Goal: Transaction & Acquisition: Purchase product/service

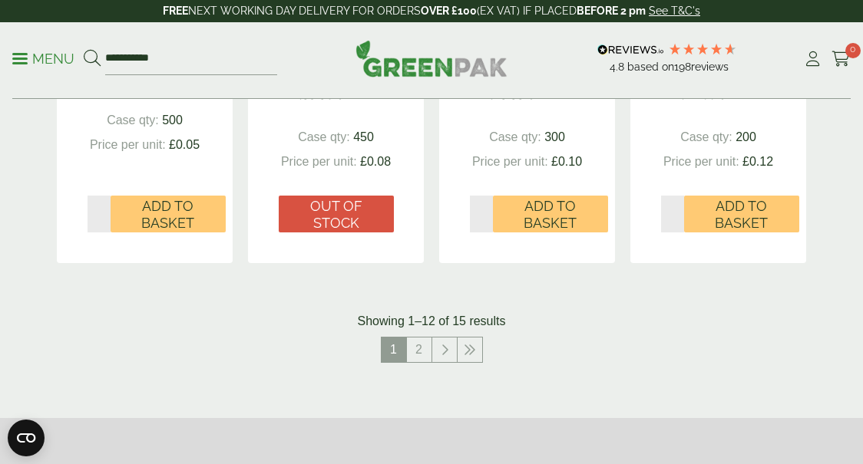
scroll to position [1883, 0]
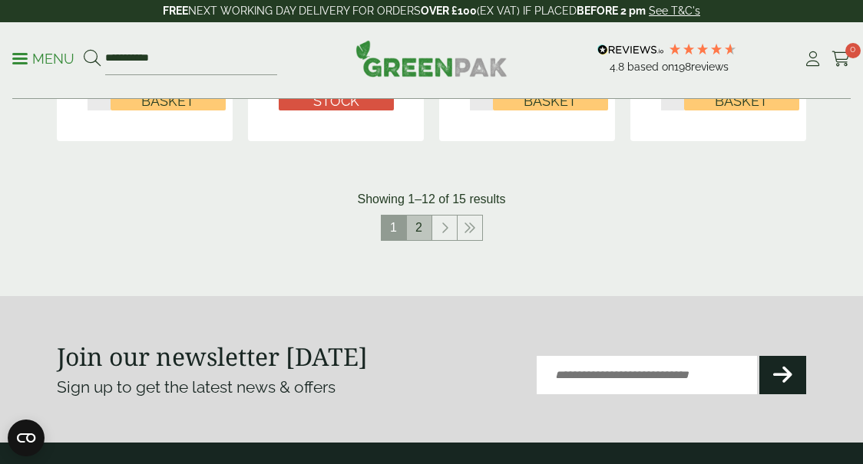
click at [417, 227] on link "2" at bounding box center [419, 228] width 25 height 25
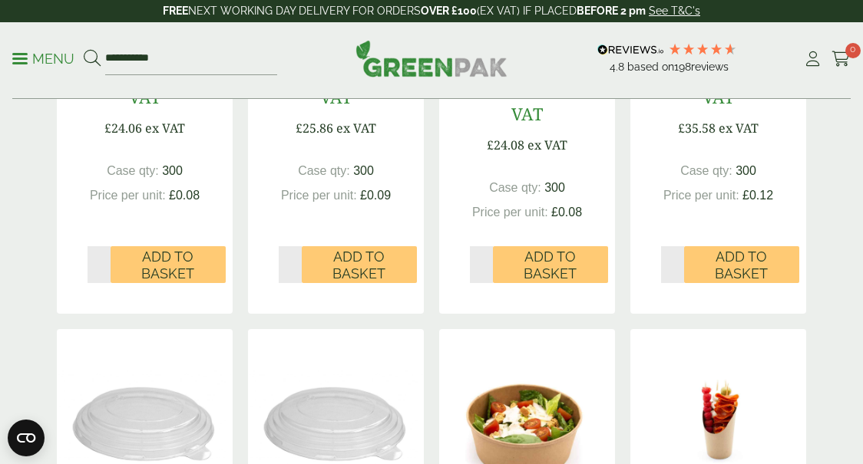
scroll to position [688, 0]
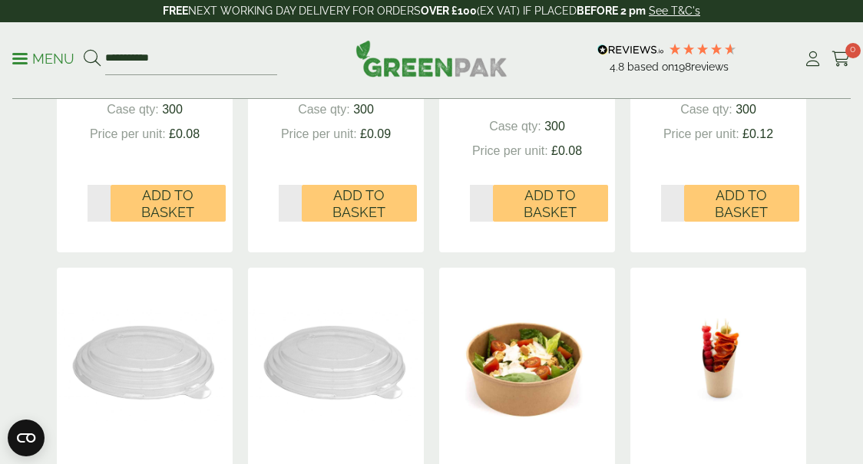
click at [557, 395] on img at bounding box center [527, 364] width 176 height 192
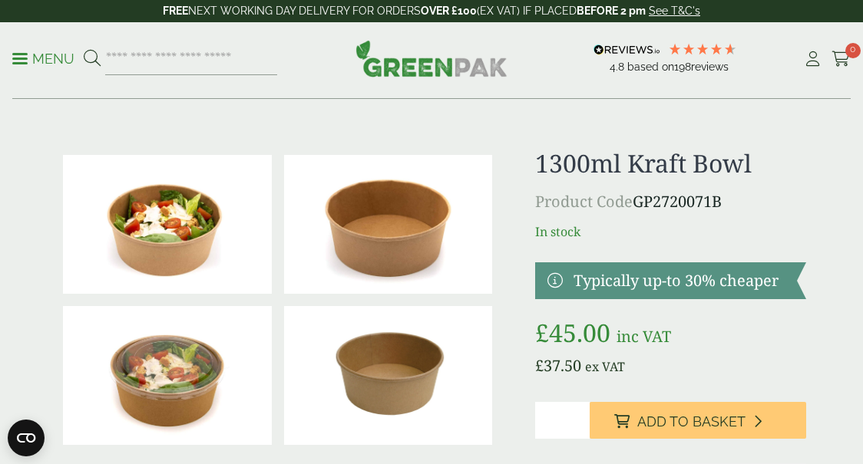
click at [192, 248] on img at bounding box center [167, 224] width 209 height 139
click at [199, 351] on img at bounding box center [167, 375] width 209 height 139
